Goal: Information Seeking & Learning: Learn about a topic

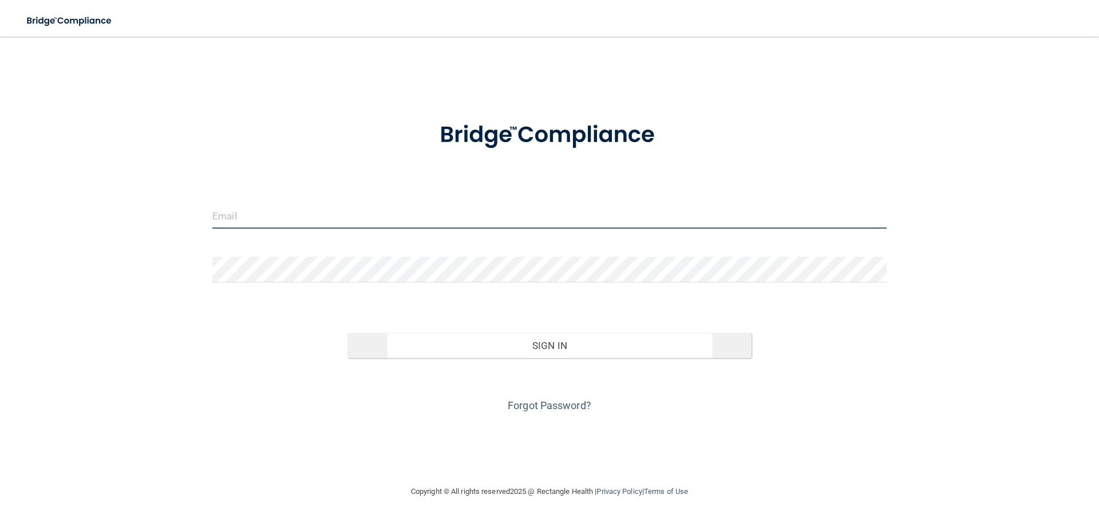
type input "[EMAIL_ADDRESS][DOMAIN_NAME]"
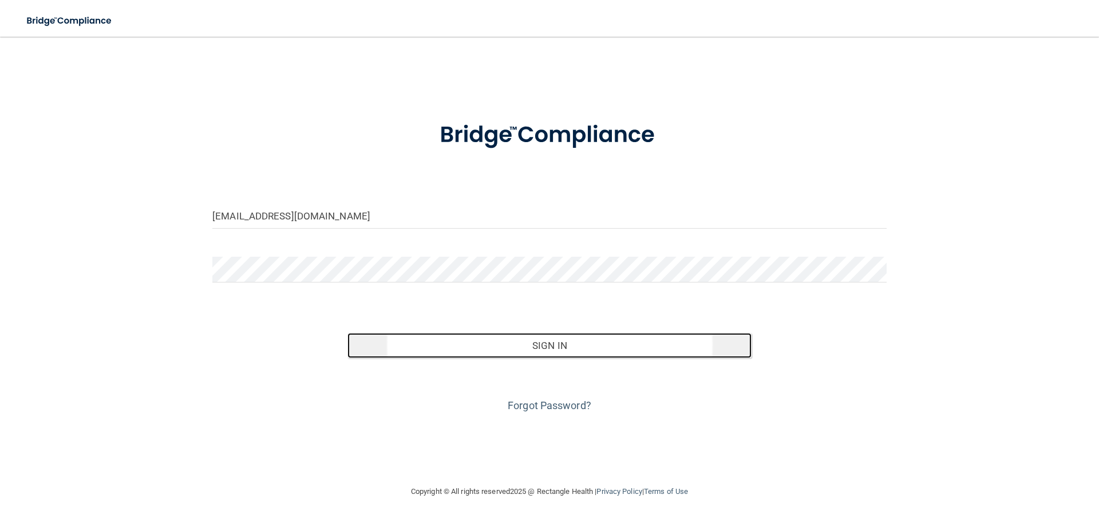
click at [576, 339] on button "Sign In" at bounding box center [549, 345] width 405 height 25
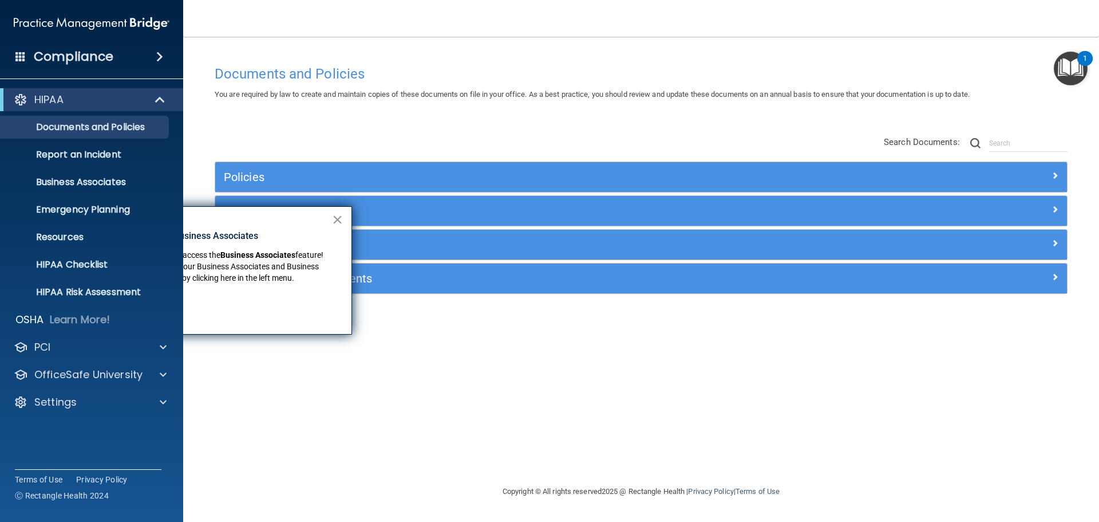
click at [337, 216] on button "×" at bounding box center [337, 219] width 11 height 18
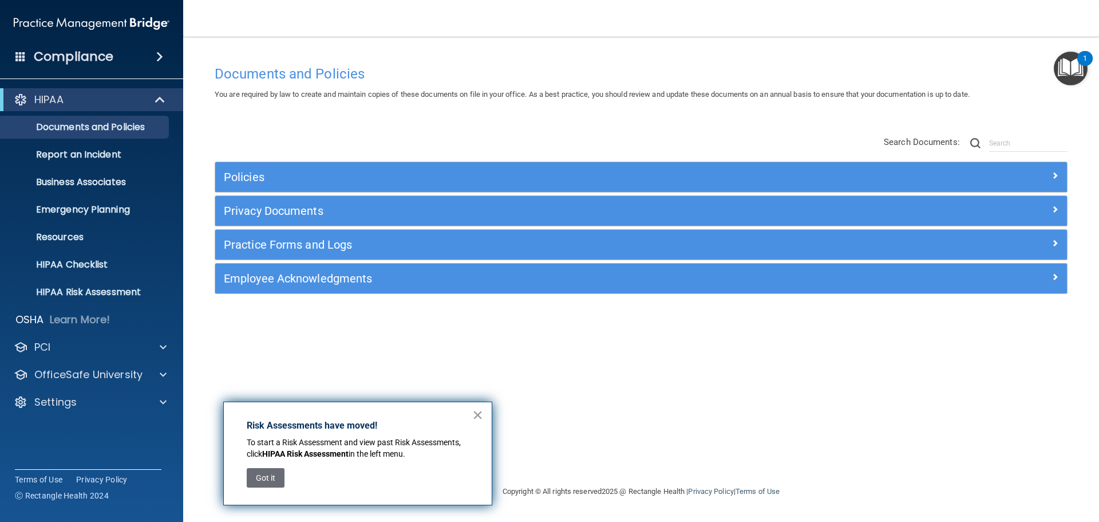
click at [476, 418] on button "×" at bounding box center [477, 414] width 11 height 18
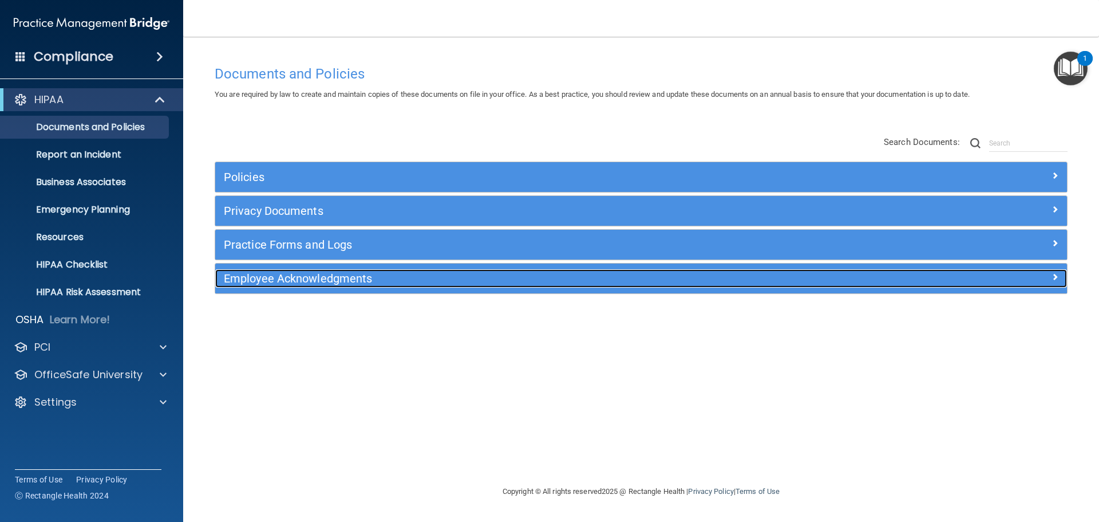
click at [360, 281] on h5 "Employee Acknowledgments" at bounding box center [535, 278] width 622 height 13
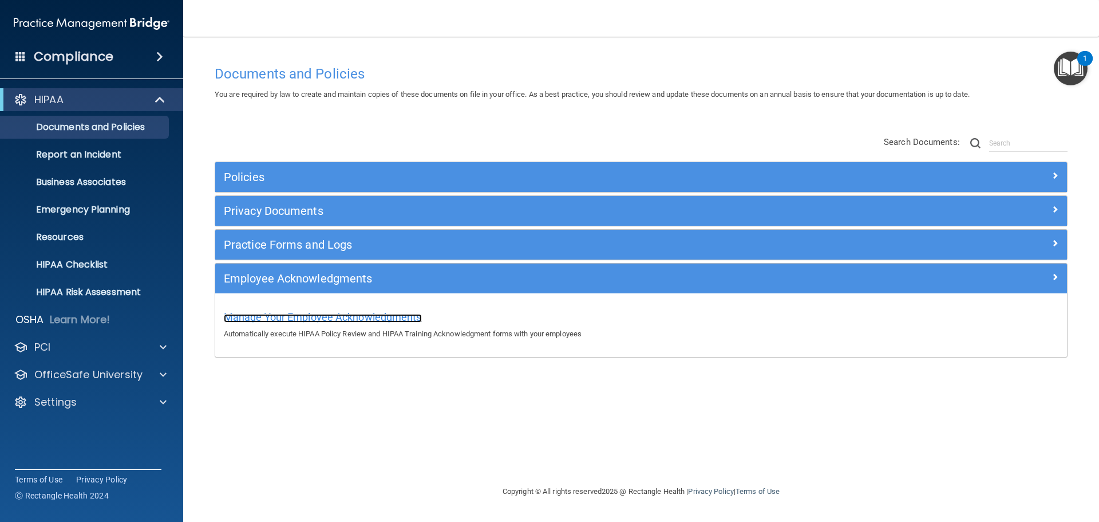
click at [363, 315] on span "Manage Your Employee Acknowledgments" at bounding box center [323, 317] width 198 height 12
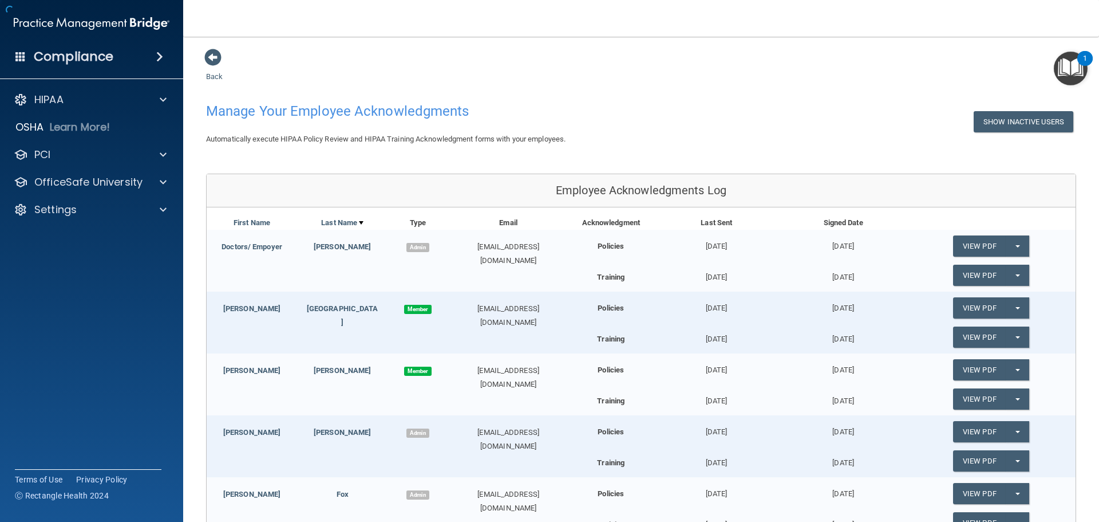
click at [363, 316] on div "[PERSON_NAME] Member [EMAIL_ADDRESS][DOMAIN_NAME] Policies [DATE] [DATE] View P…" at bounding box center [641, 322] width 869 height 62
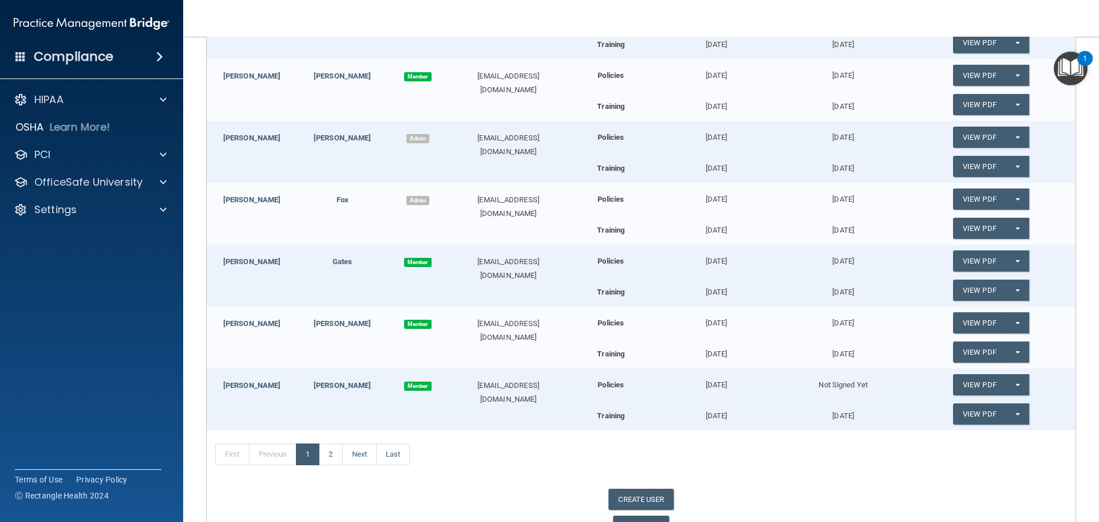
scroll to position [364, 0]
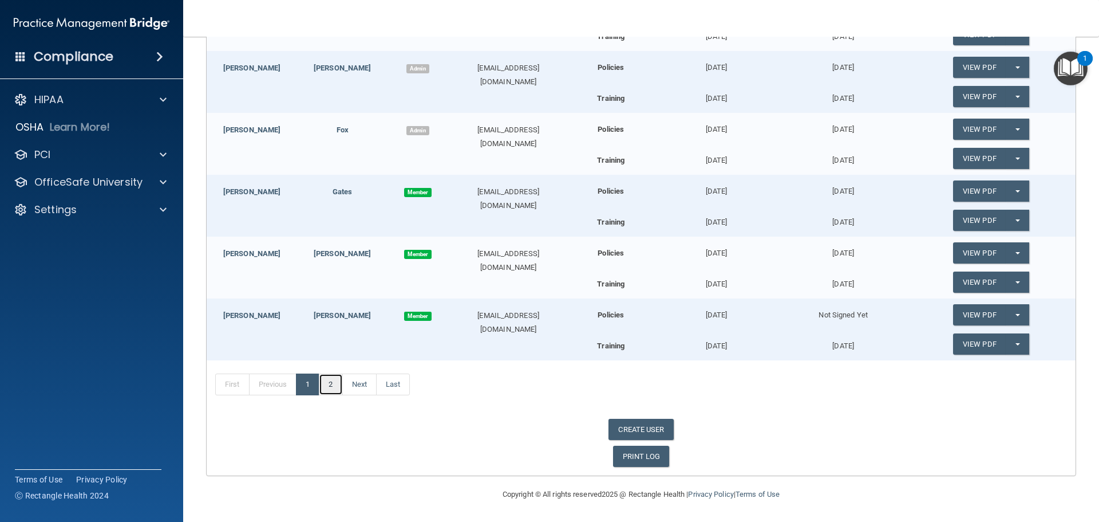
click at [329, 386] on link "2" at bounding box center [330, 384] width 23 height 22
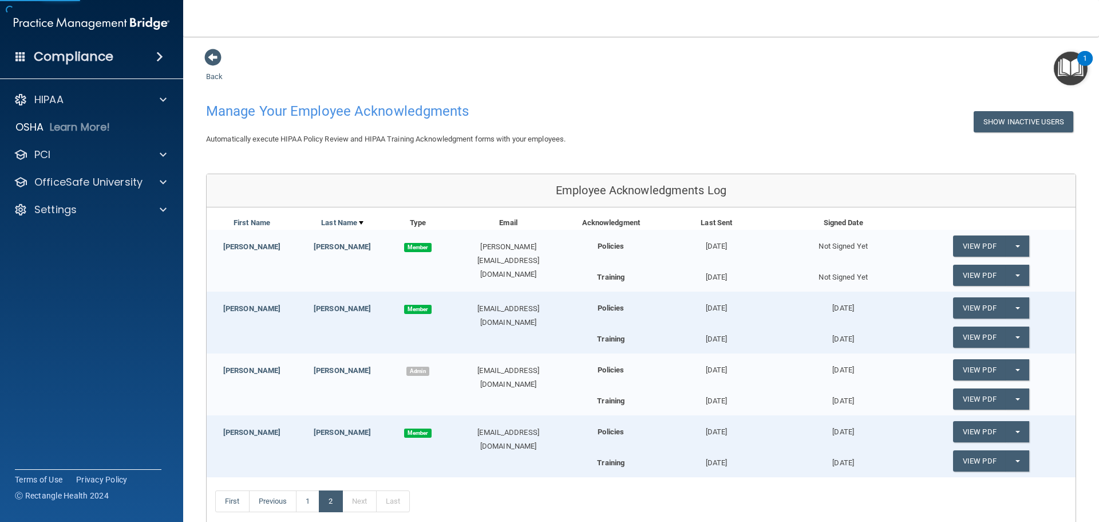
scroll to position [57, 0]
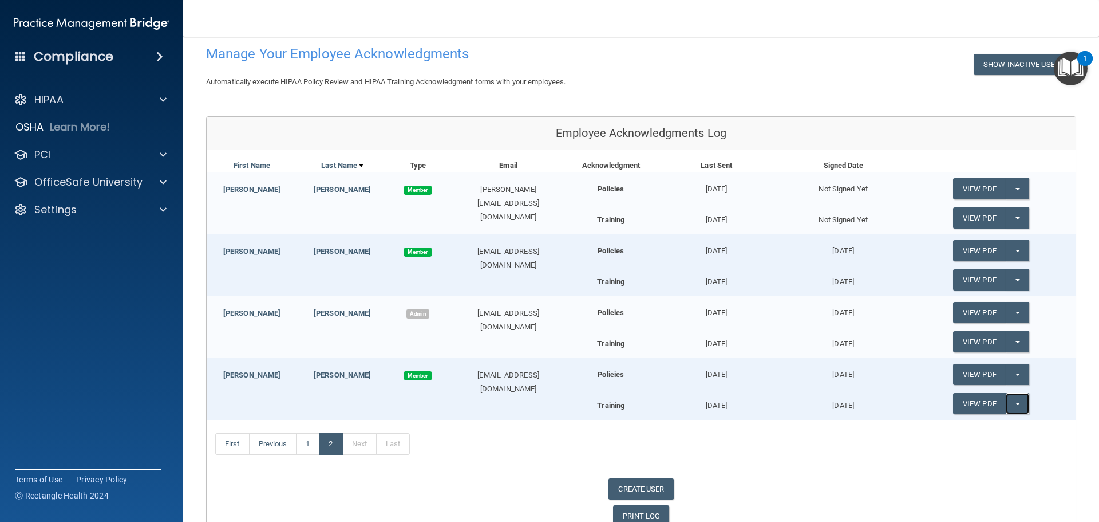
click at [1012, 406] on button "Split button!" at bounding box center [1017, 403] width 23 height 21
click at [56, 157] on div "PCI" at bounding box center [76, 155] width 142 height 14
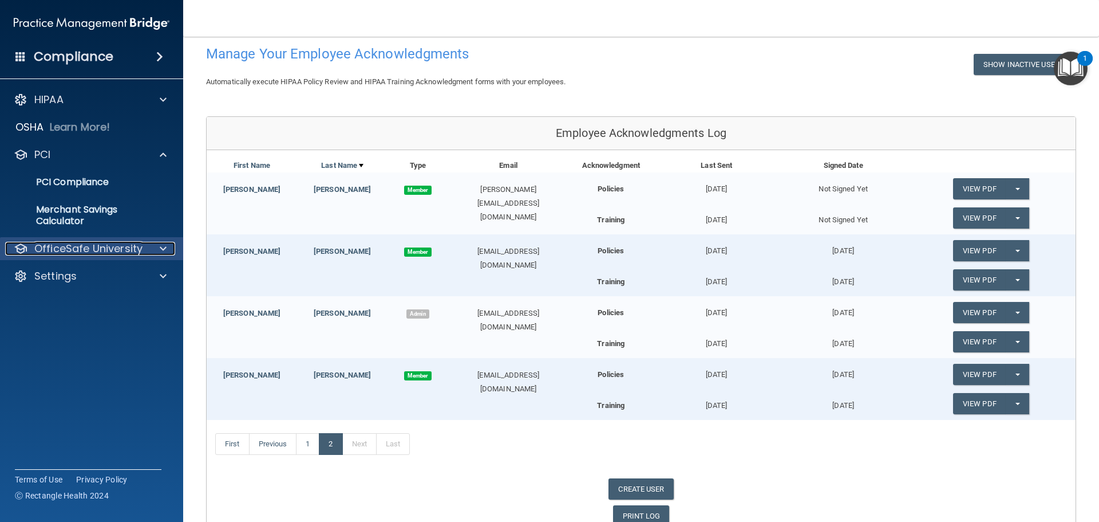
click at [73, 251] on p "OfficeSafe University" at bounding box center [88, 249] width 108 height 14
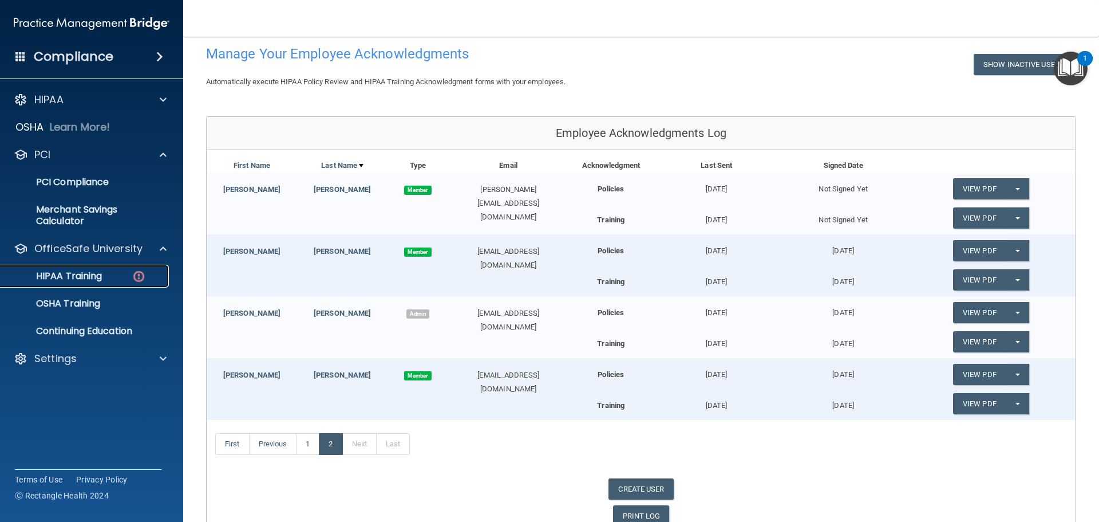
click at [76, 271] on p "HIPAA Training" at bounding box center [54, 275] width 94 height 11
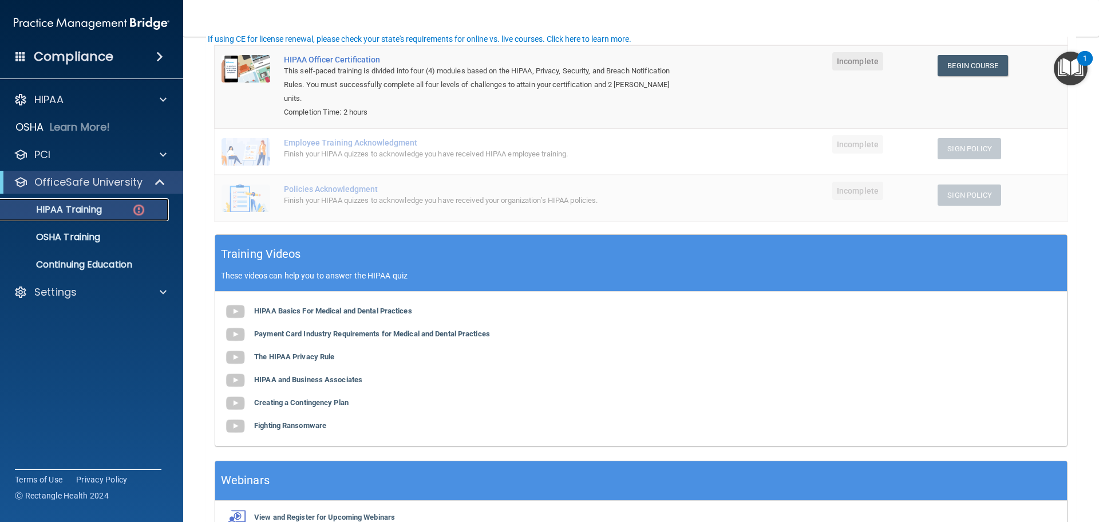
scroll to position [172, 0]
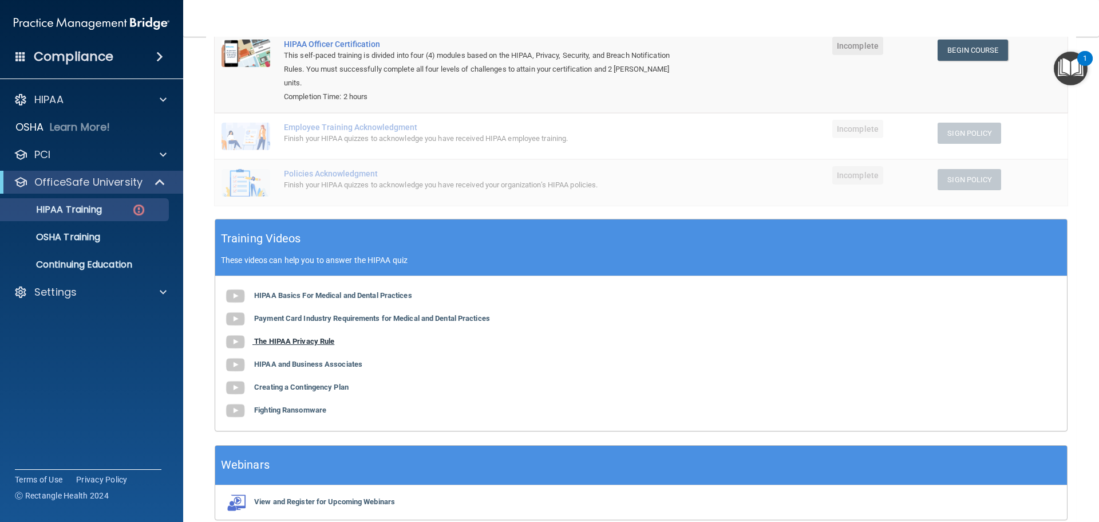
click at [319, 337] on b "The HIPAA Privacy Rule" at bounding box center [294, 341] width 80 height 9
click at [319, 291] on b "HIPAA Basics For Medical and Dental Practices" at bounding box center [333, 295] width 158 height 9
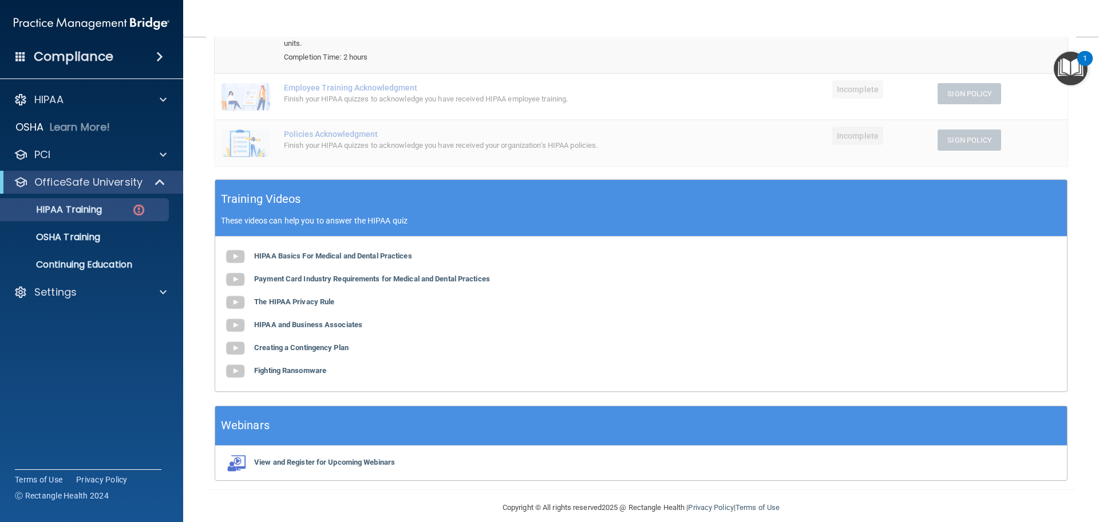
scroll to position [0, 0]
